Goal: Transaction & Acquisition: Purchase product/service

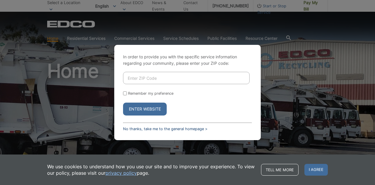
click at [179, 130] on link "No thanks, take me to the general homepage >" at bounding box center [165, 129] width 84 height 4
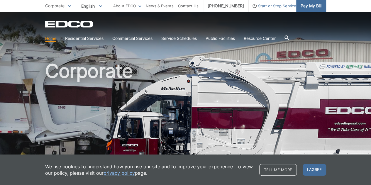
click at [311, 9] on span "Pay My Bill" at bounding box center [311, 6] width 21 height 6
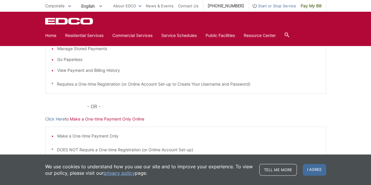
scroll to position [183, 0]
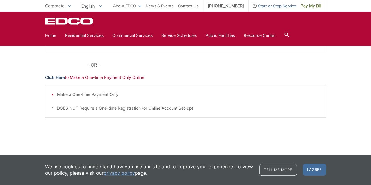
click at [56, 75] on link "Click Here" at bounding box center [55, 77] width 20 height 6
click at [62, 77] on link "Click Here" at bounding box center [55, 77] width 20 height 6
